Goal: Book appointment/travel/reservation

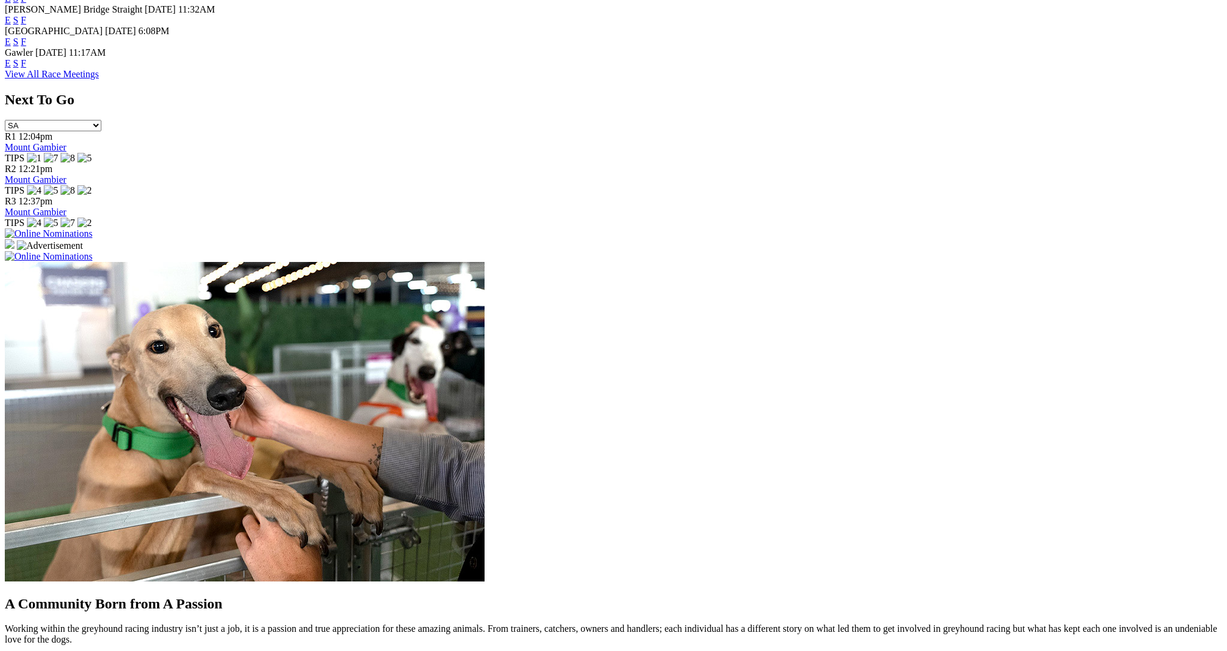
scroll to position [695, 0]
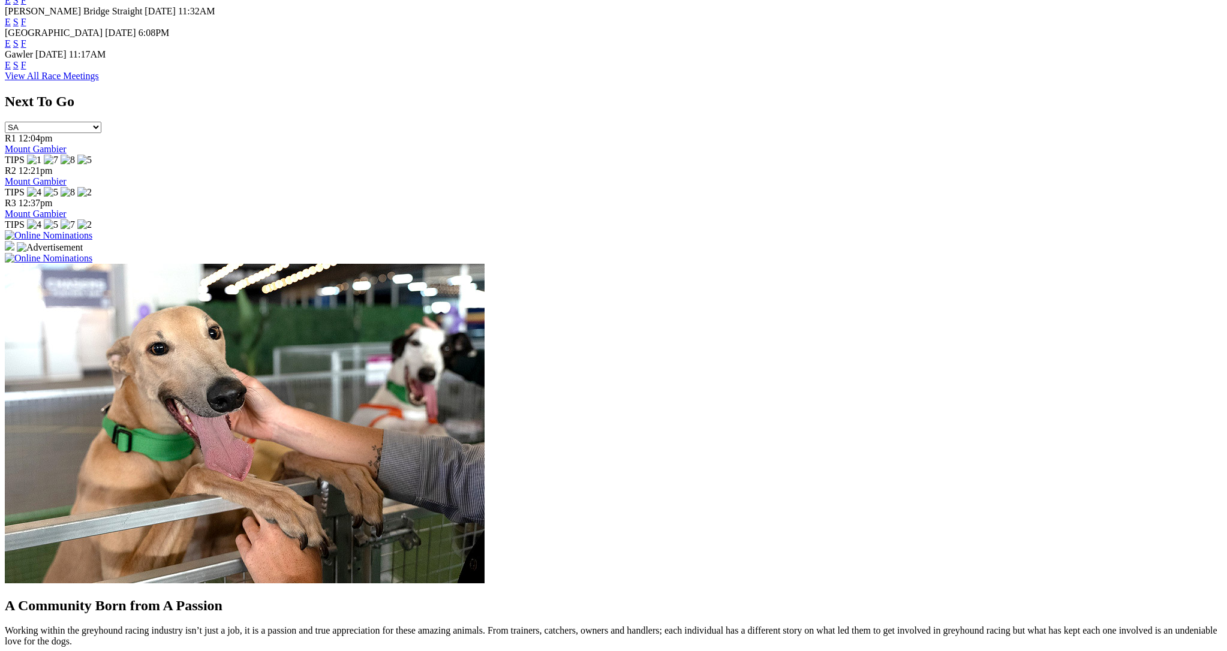
click at [92, 230] on img at bounding box center [49, 235] width 88 height 11
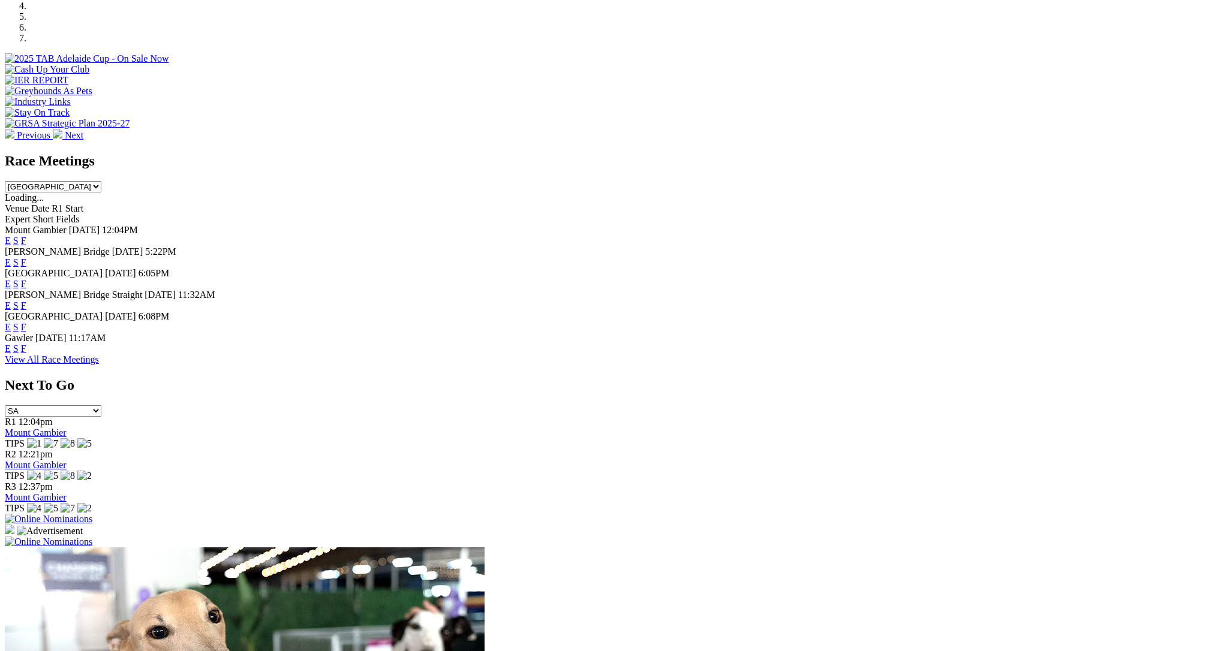
scroll to position [410, 0]
click at [92, 515] on img at bounding box center [49, 520] width 88 height 11
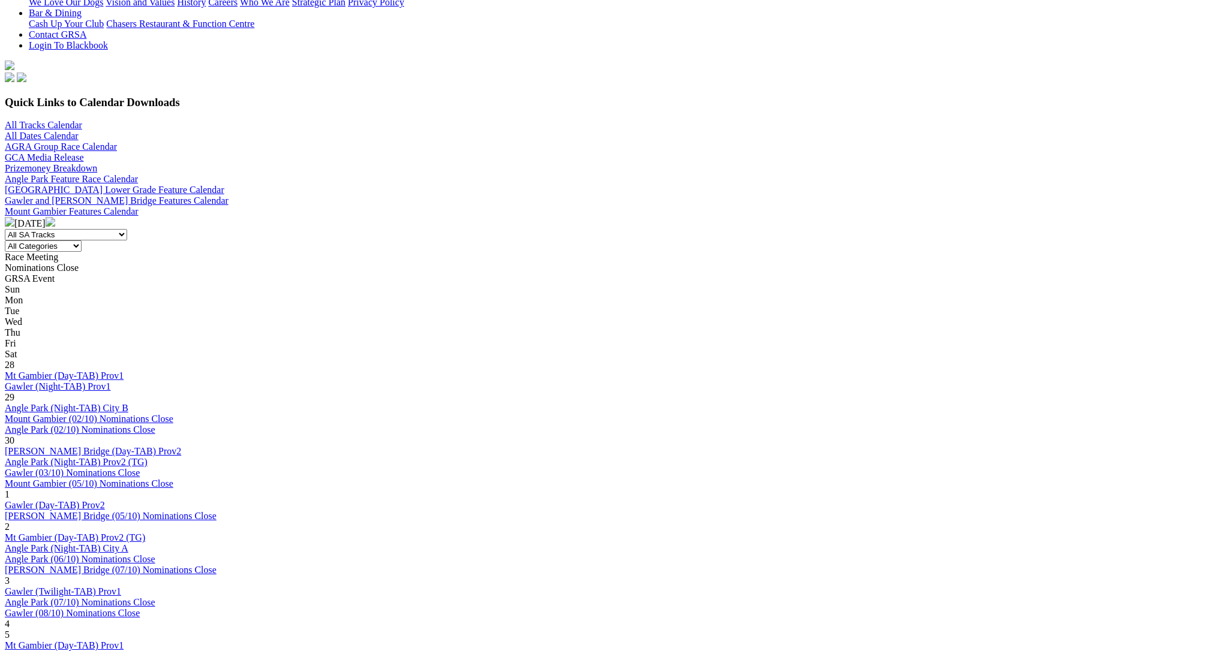
scroll to position [309, 0]
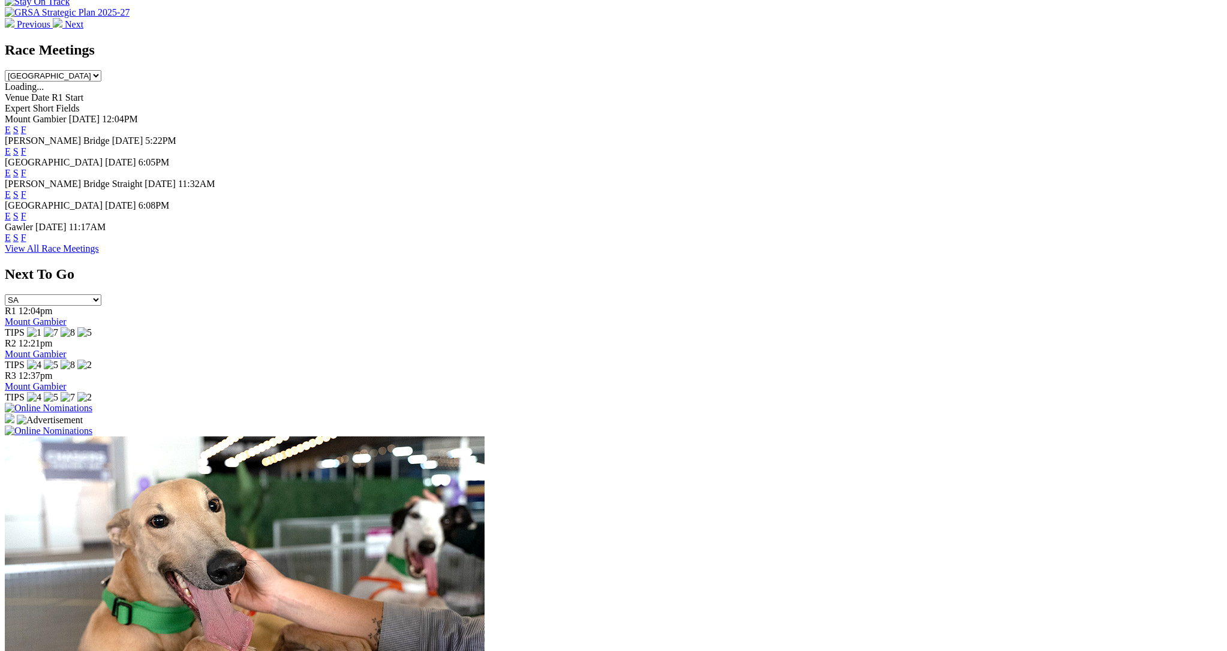
scroll to position [523, 0]
click at [92, 402] on img at bounding box center [49, 407] width 88 height 11
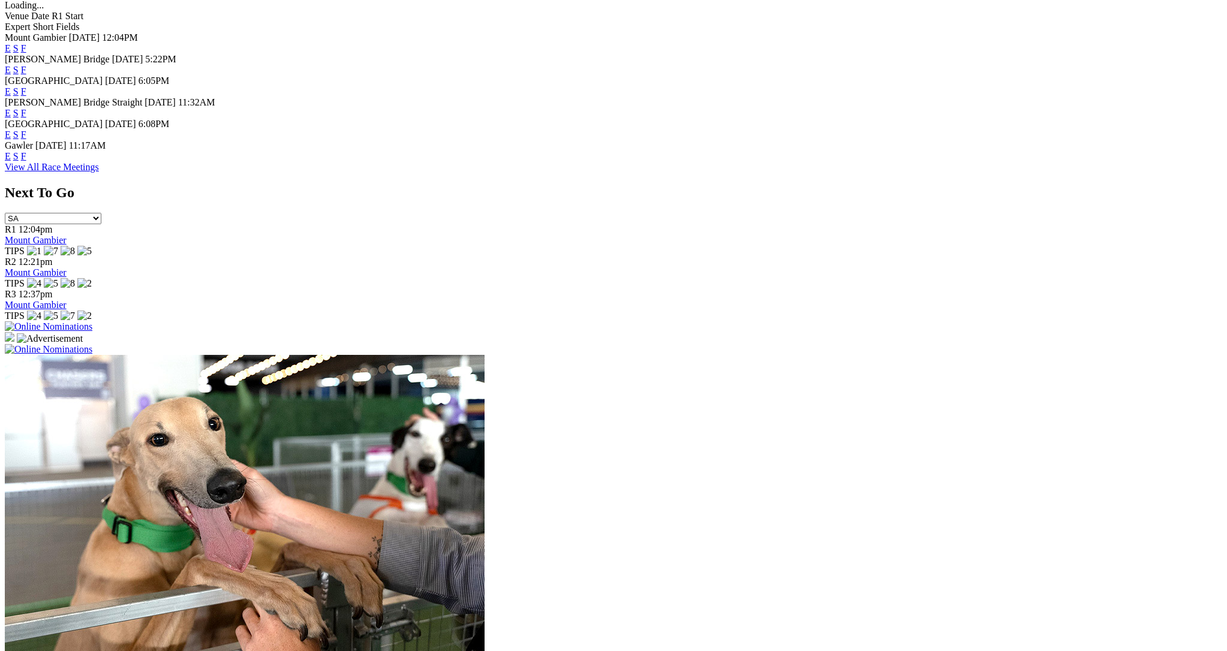
scroll to position [630, 0]
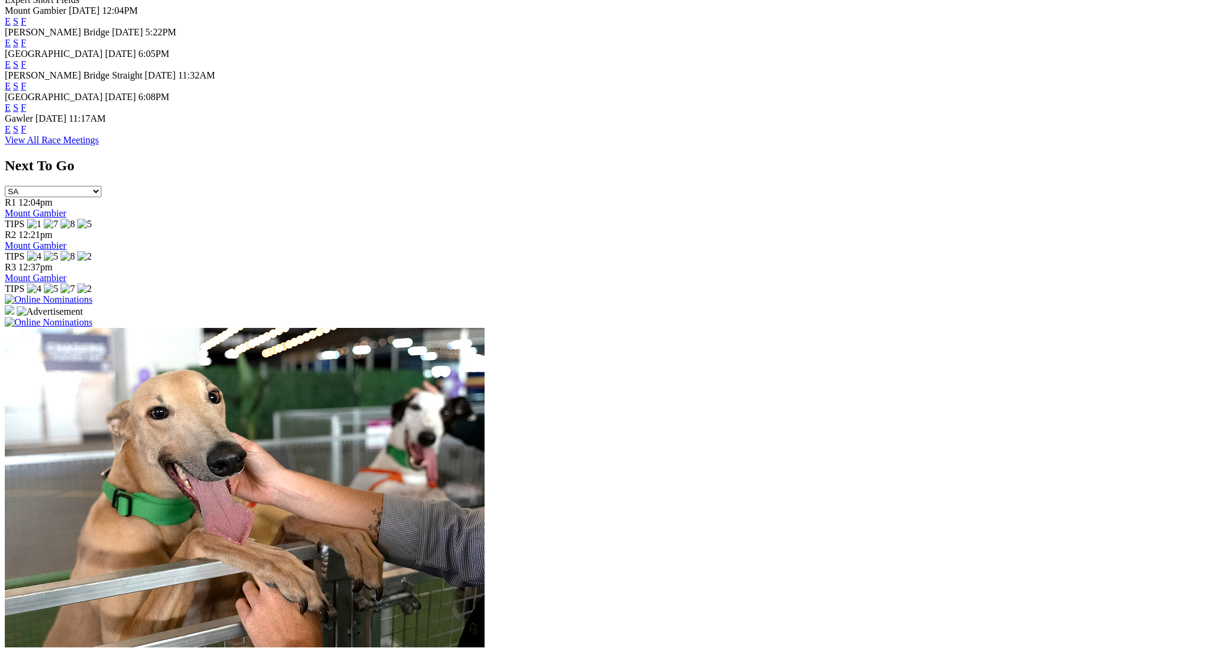
click at [92, 294] on img at bounding box center [49, 299] width 88 height 11
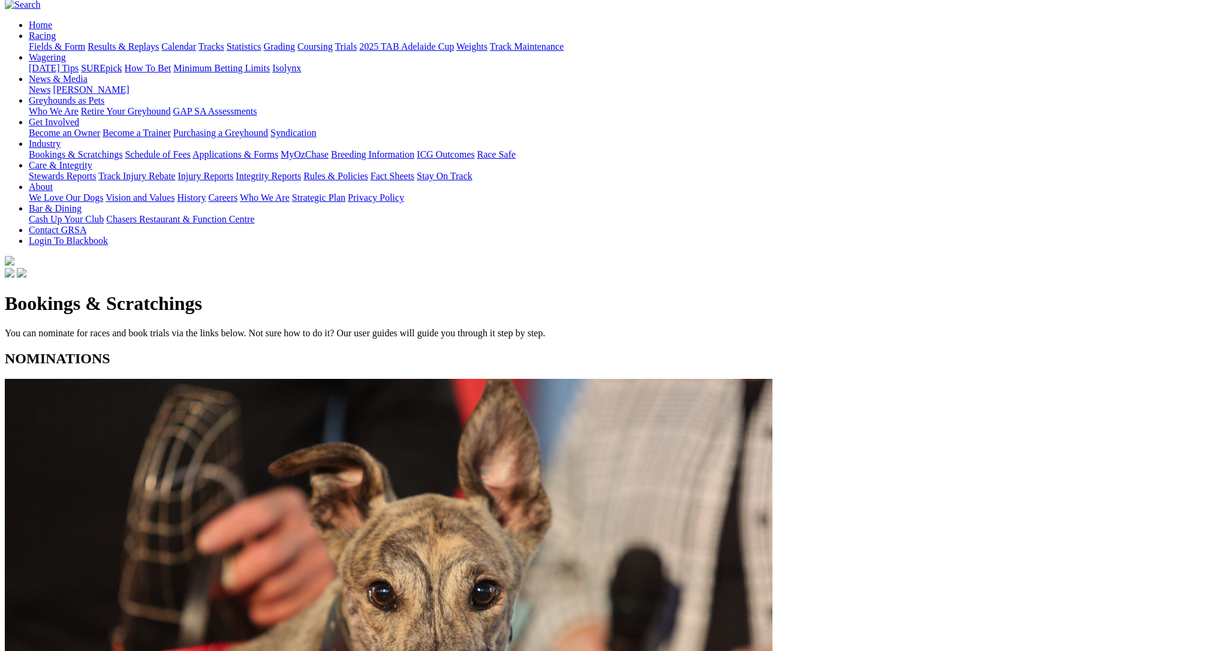
scroll to position [113, 0]
